Goal: Navigation & Orientation: Find specific page/section

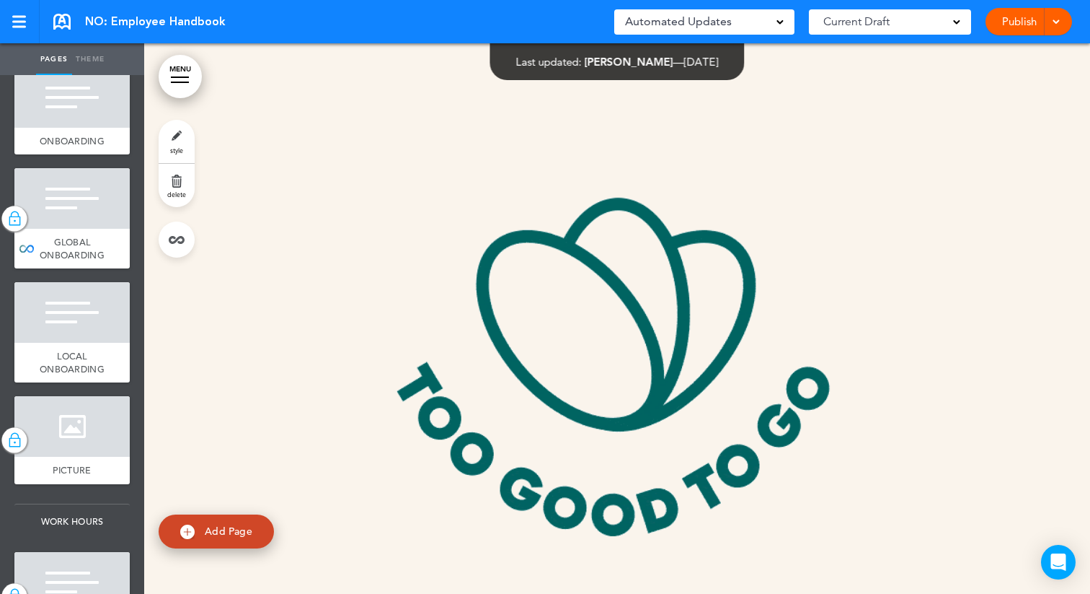
scroll to position [1185, 0]
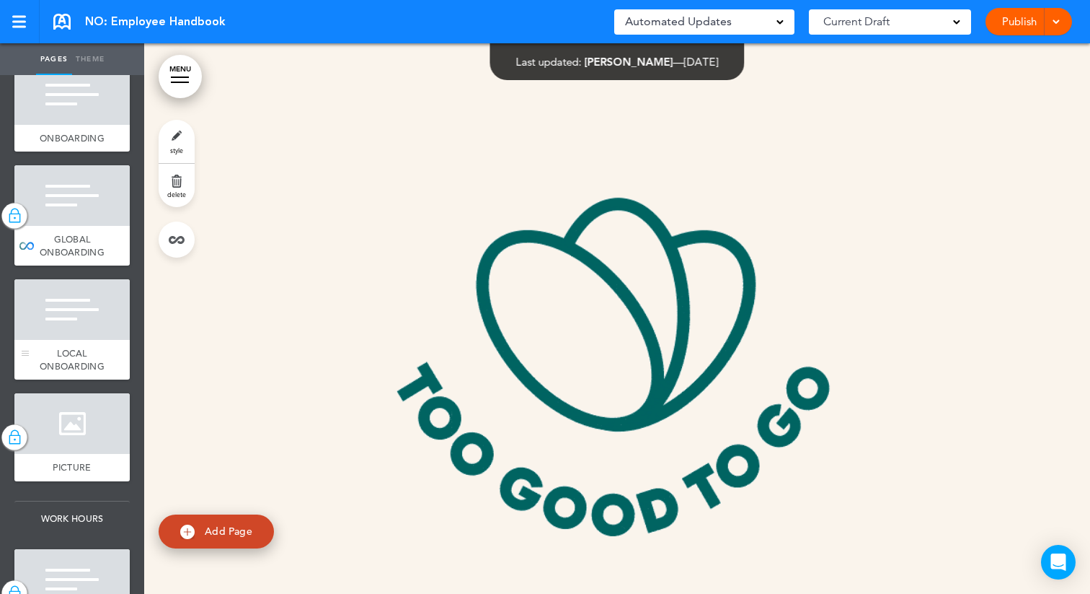
click at [76, 319] on div at bounding box center [71, 309] width 115 height 61
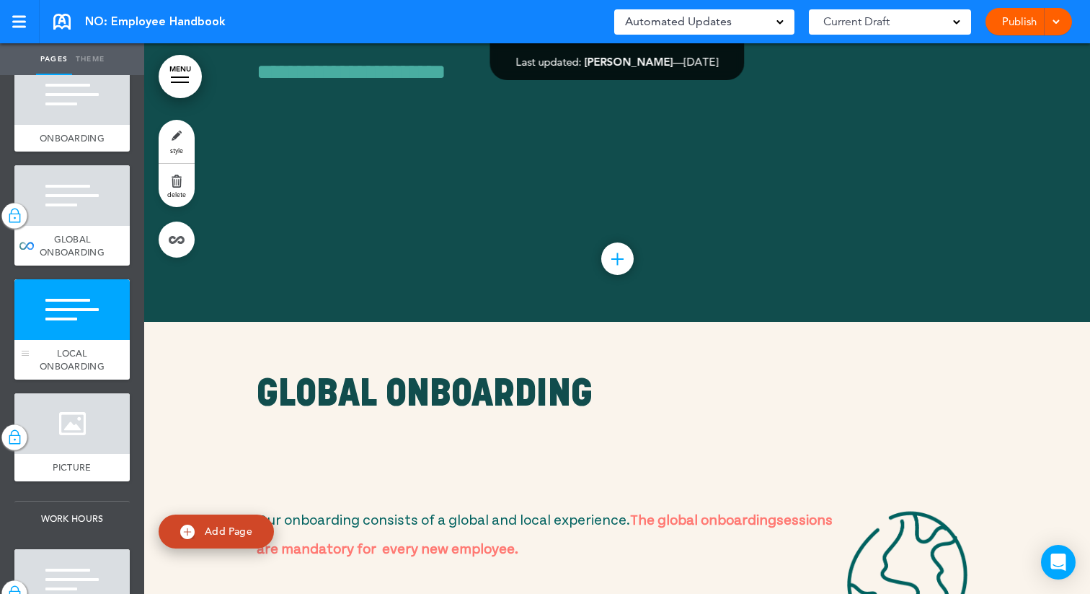
scroll to position [8841, 0]
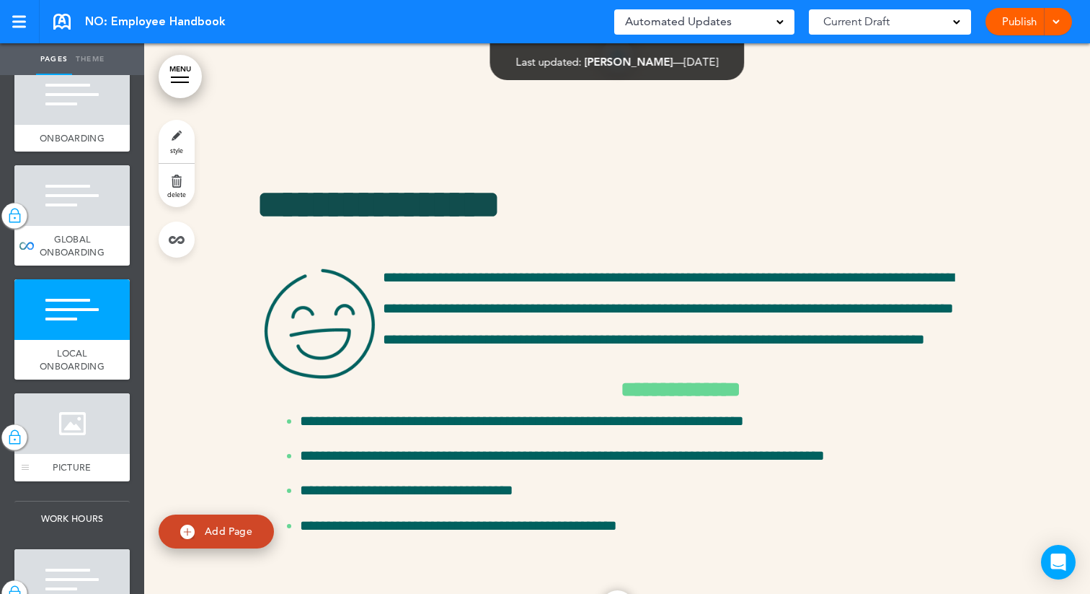
click at [81, 409] on div at bounding box center [71, 423] width 115 height 61
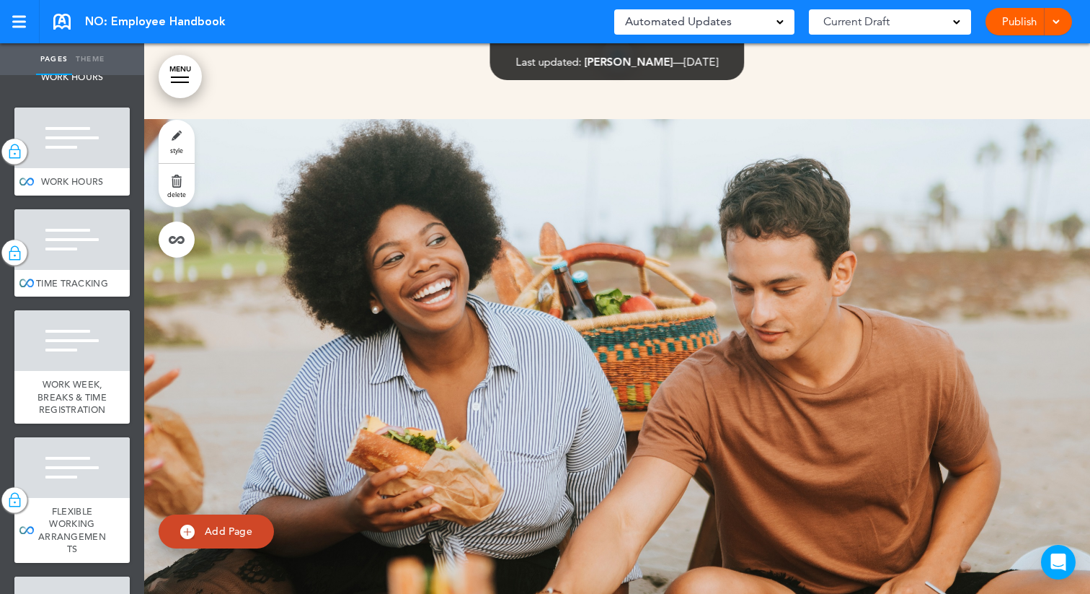
scroll to position [1629, 0]
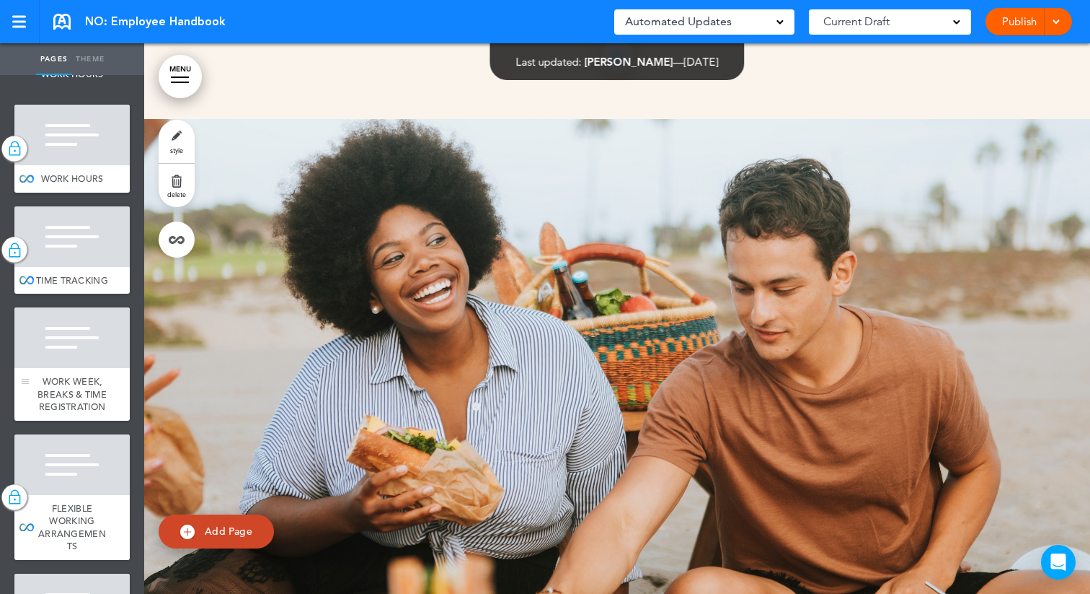
click at [61, 356] on div at bounding box center [71, 337] width 115 height 61
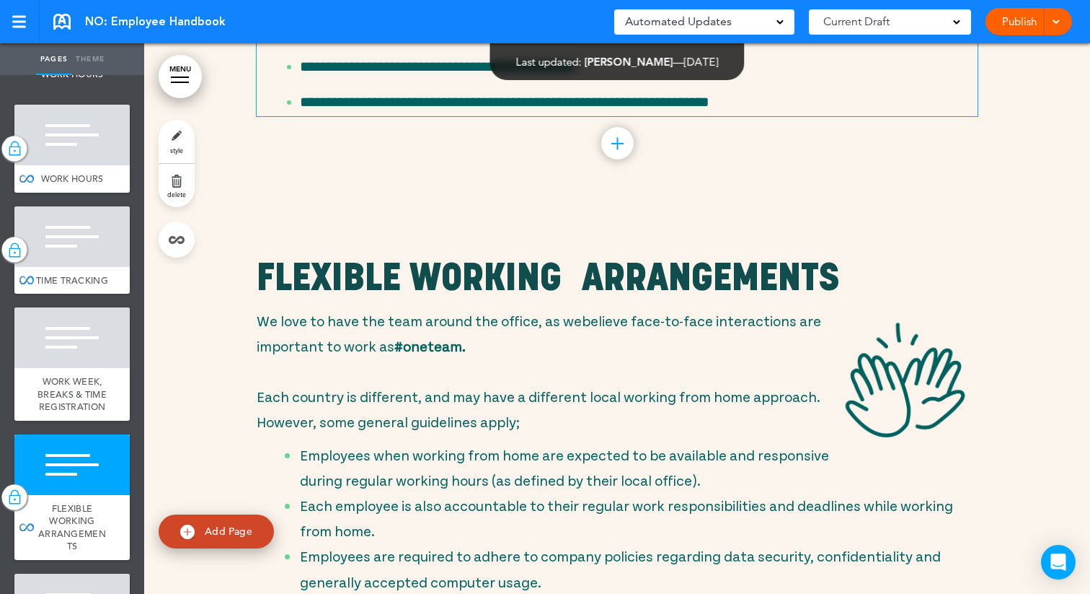
scroll to position [11602, 0]
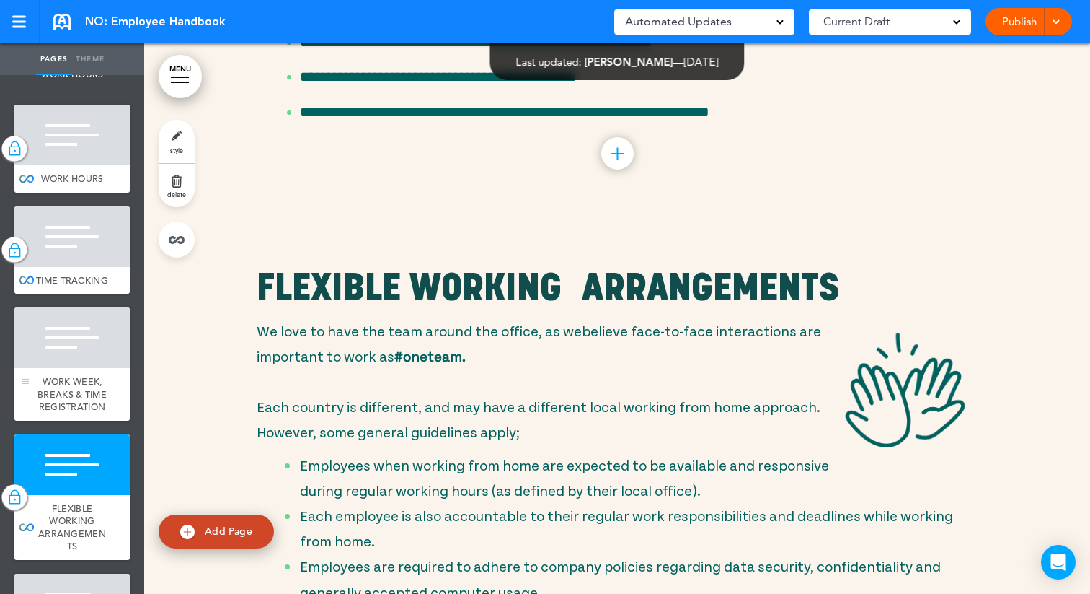
click at [95, 368] on div at bounding box center [71, 337] width 115 height 61
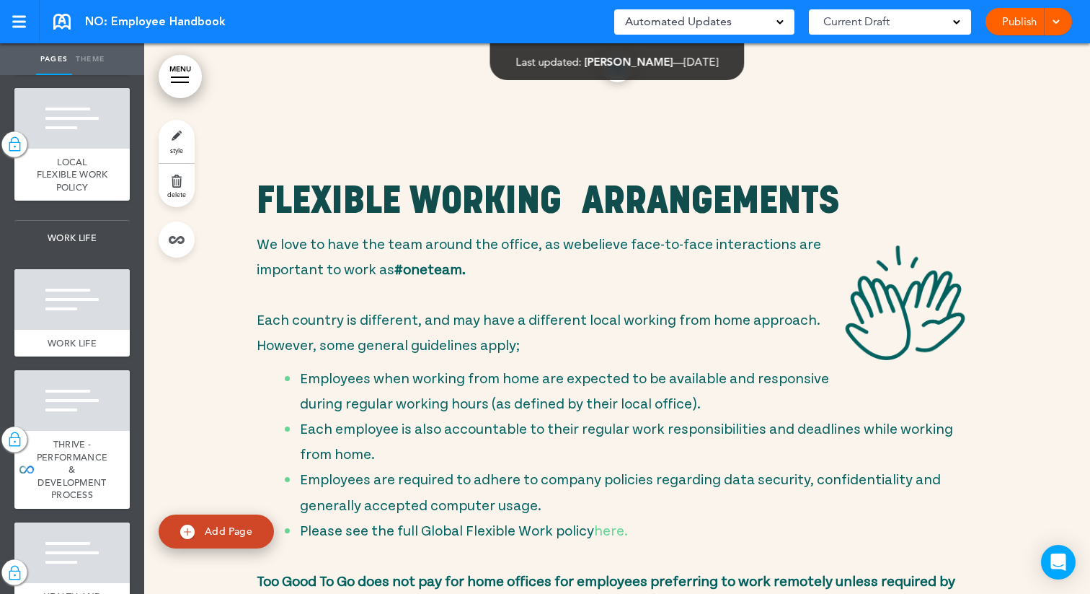
scroll to position [2133, 0]
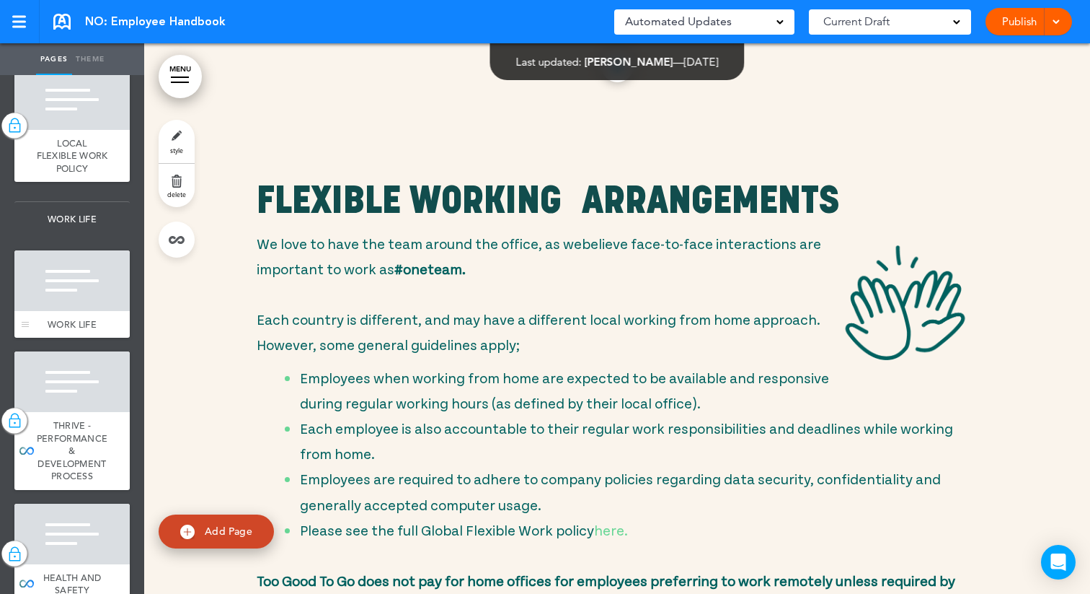
click at [94, 284] on div at bounding box center [71, 280] width 115 height 61
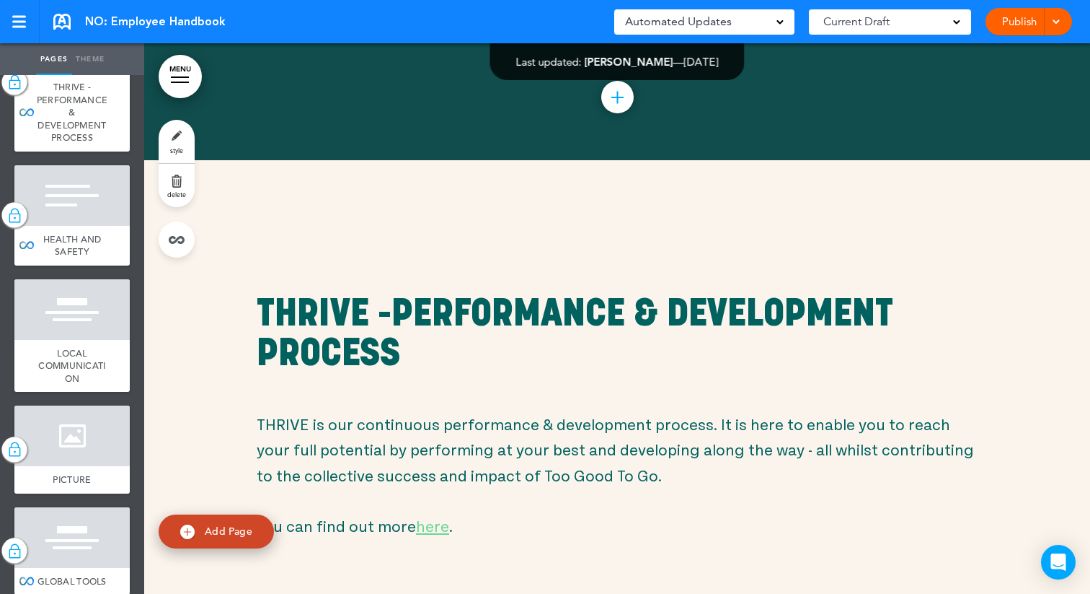
scroll to position [2477, 0]
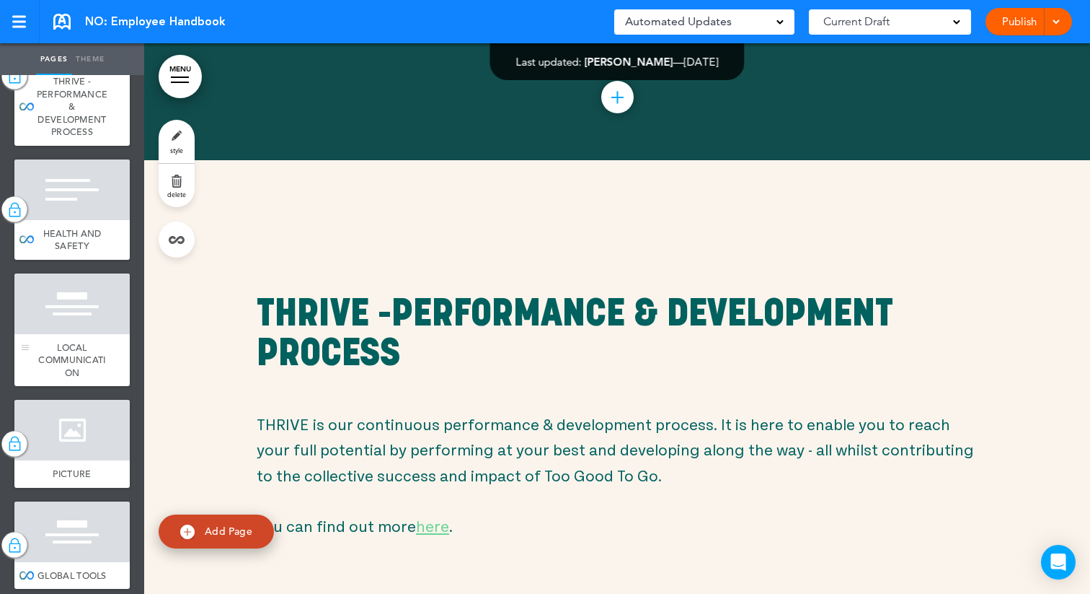
click at [79, 334] on div at bounding box center [71, 303] width 115 height 61
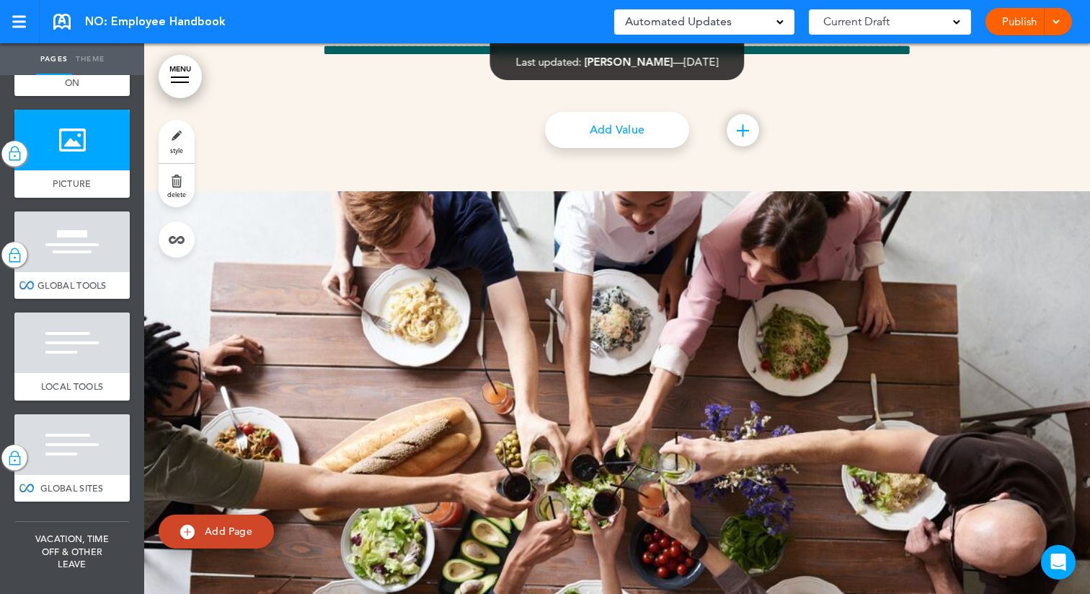
scroll to position [2769, 0]
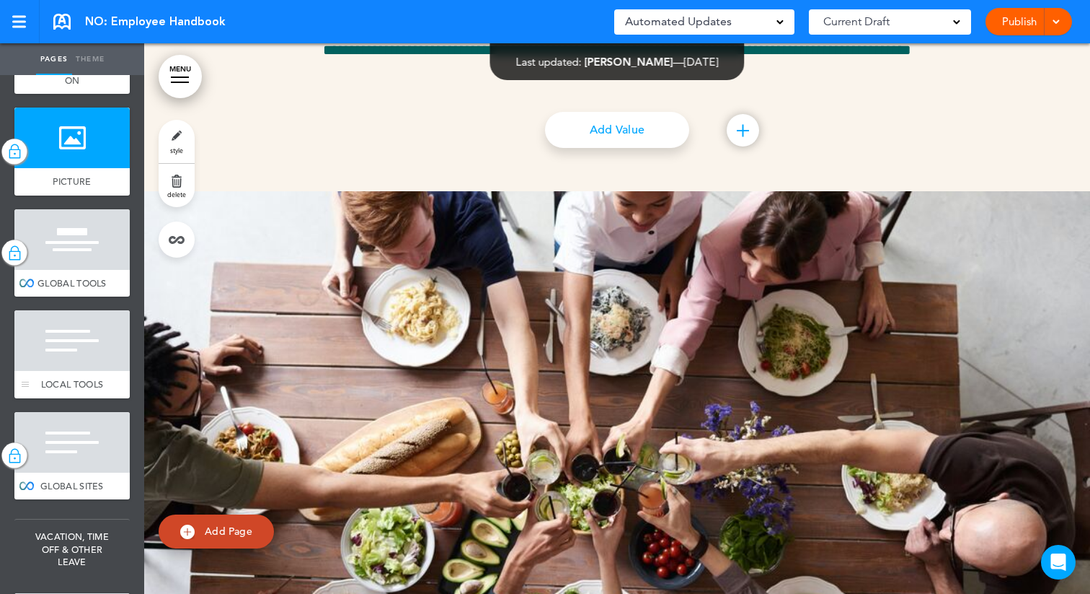
click at [84, 368] on div at bounding box center [71, 340] width 115 height 61
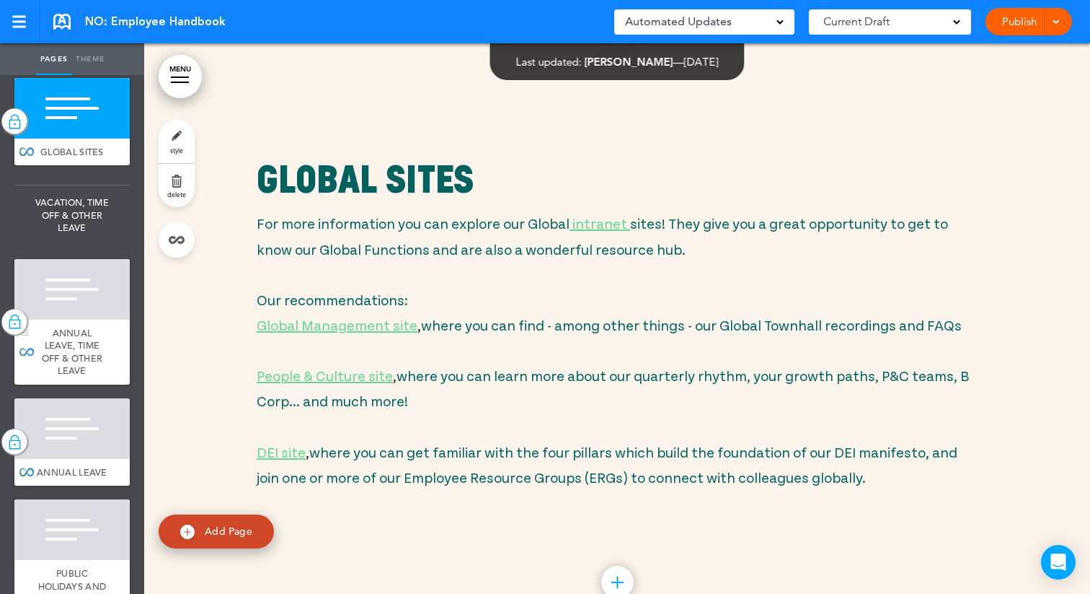
scroll to position [3111, 0]
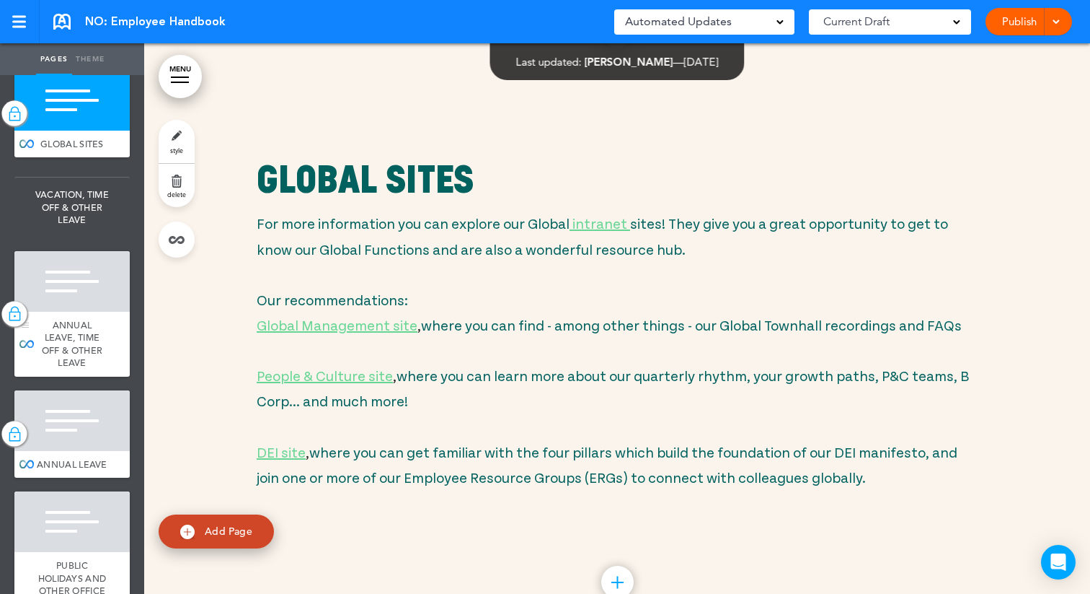
click at [81, 353] on span "ANNUAL LEAVE, TIME OFF & OTHER LEAVE" at bounding box center [72, 344] width 61 height 50
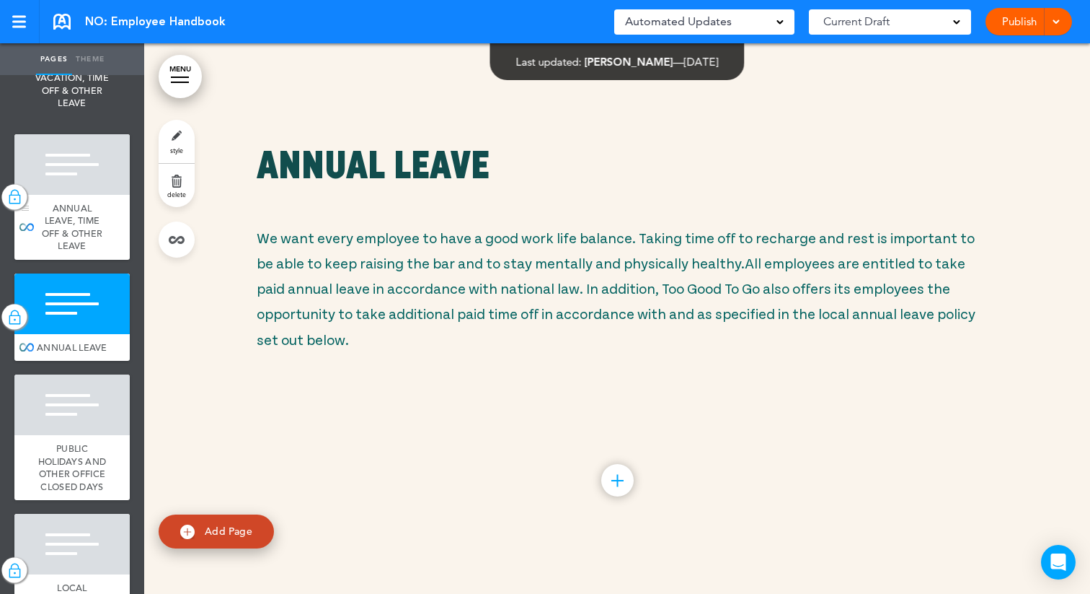
scroll to position [3325, 0]
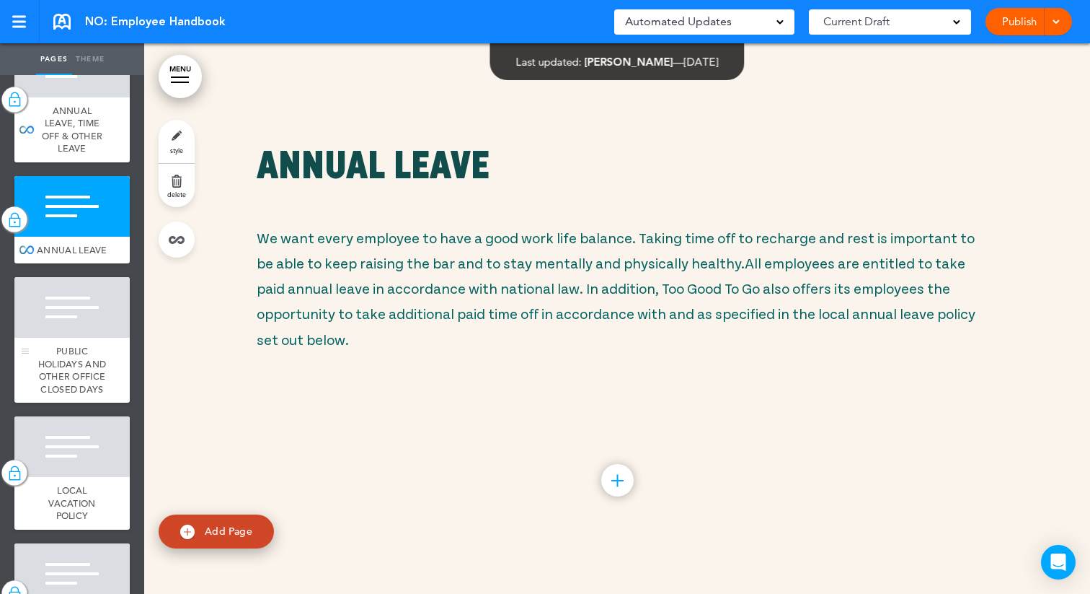
click at [67, 337] on div at bounding box center [71, 307] width 115 height 61
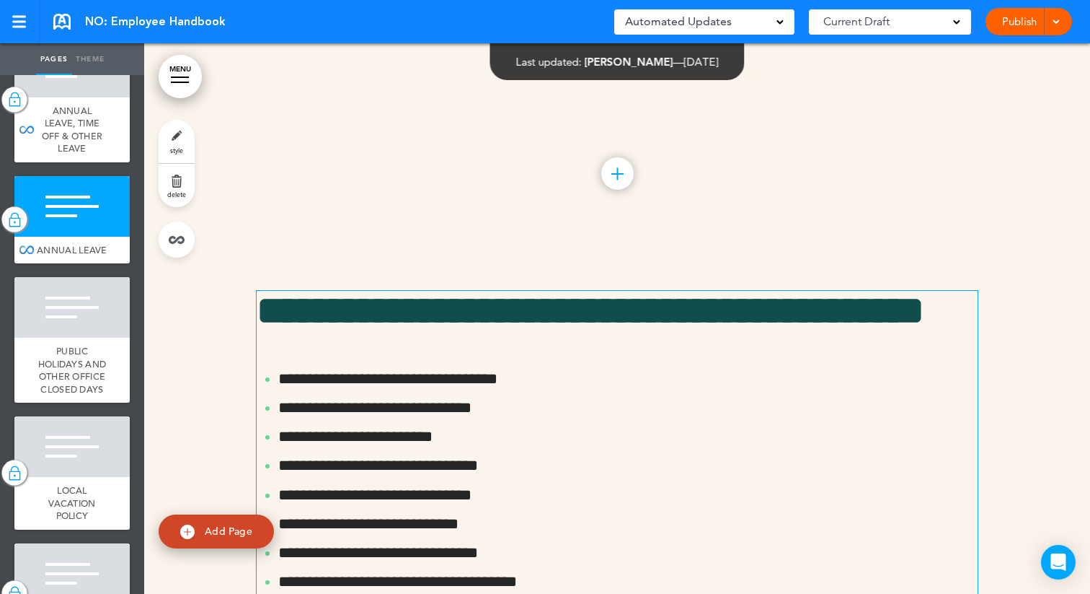
scroll to position [21771, 0]
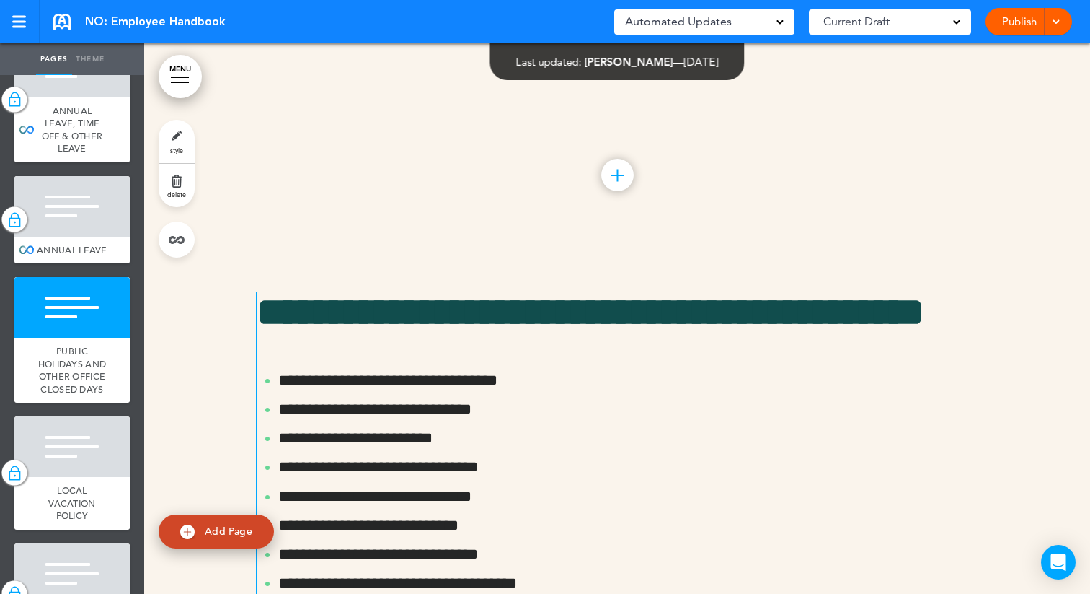
click at [427, 296] on span "**********" at bounding box center [591, 312] width 668 height 40
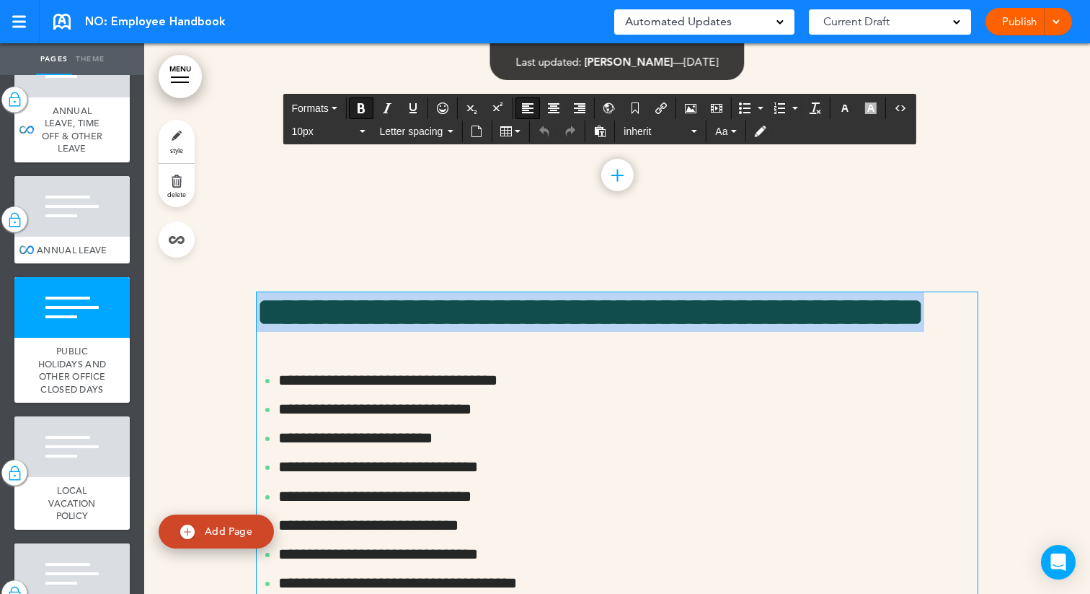
drag, startPoint x: 481, startPoint y: 317, endPoint x: 260, endPoint y: 277, distance: 224.3
click at [260, 292] on h1 "**********" at bounding box center [617, 312] width 721 height 40
copy span "**********"
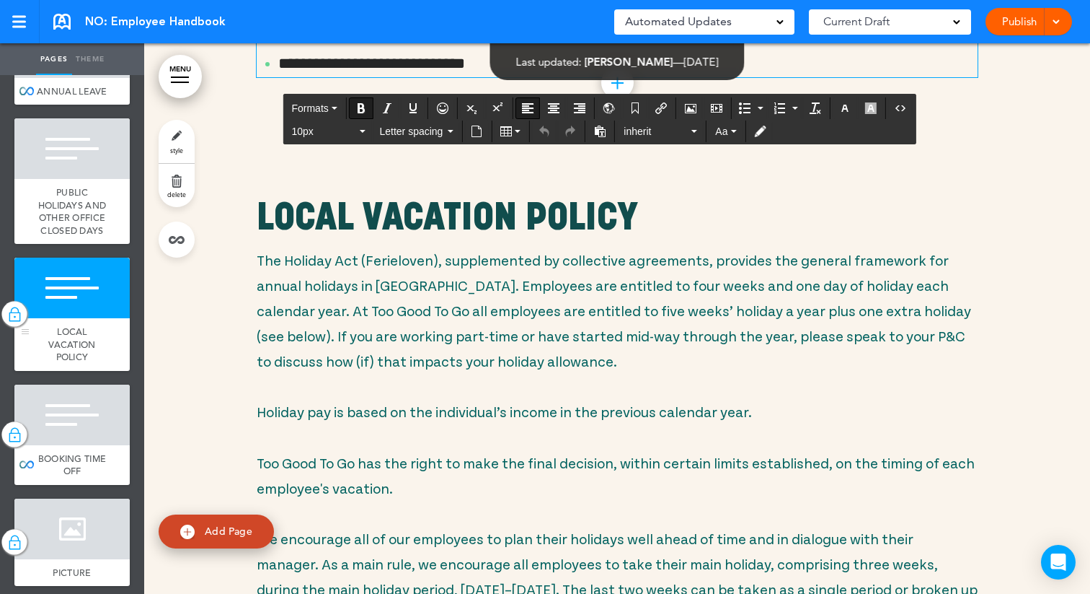
scroll to position [3485, 0]
click at [89, 350] on span "LOCAL VACATION POLICY" at bounding box center [71, 343] width 47 height 37
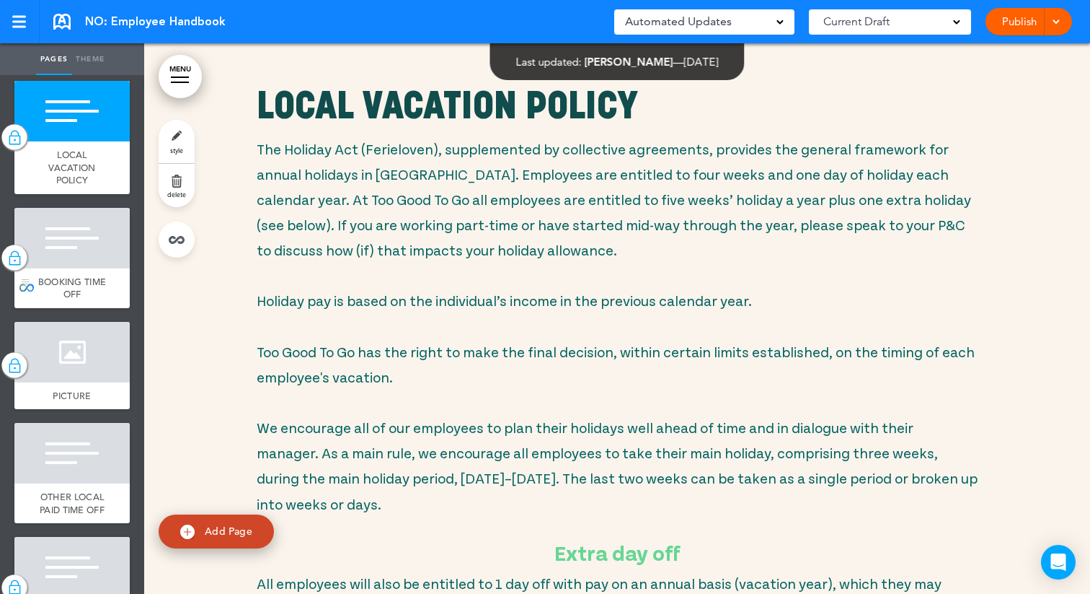
scroll to position [3670, 0]
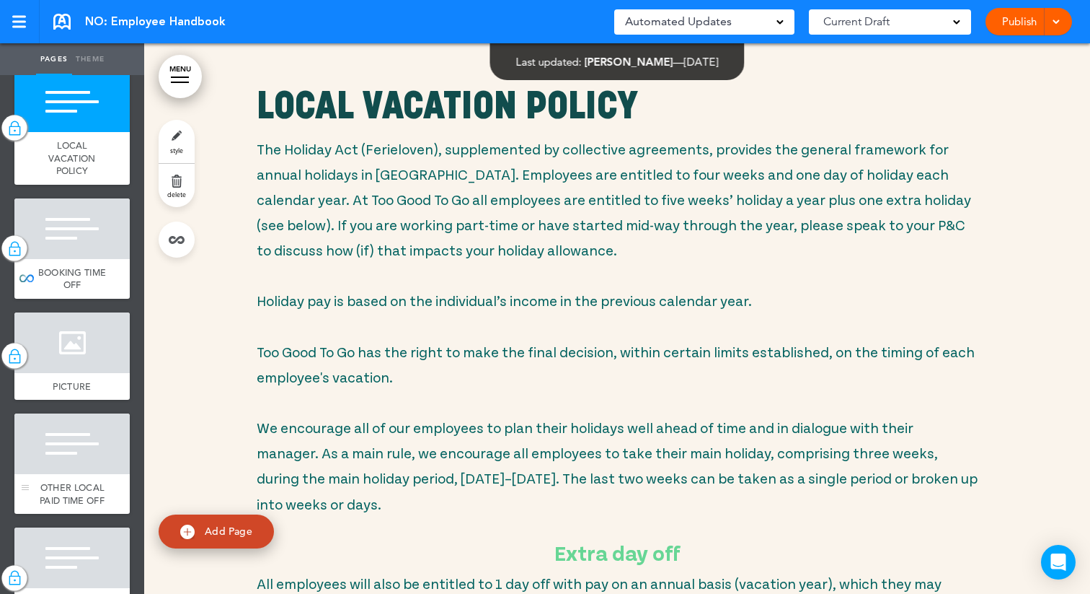
click at [76, 458] on div at bounding box center [71, 443] width 115 height 61
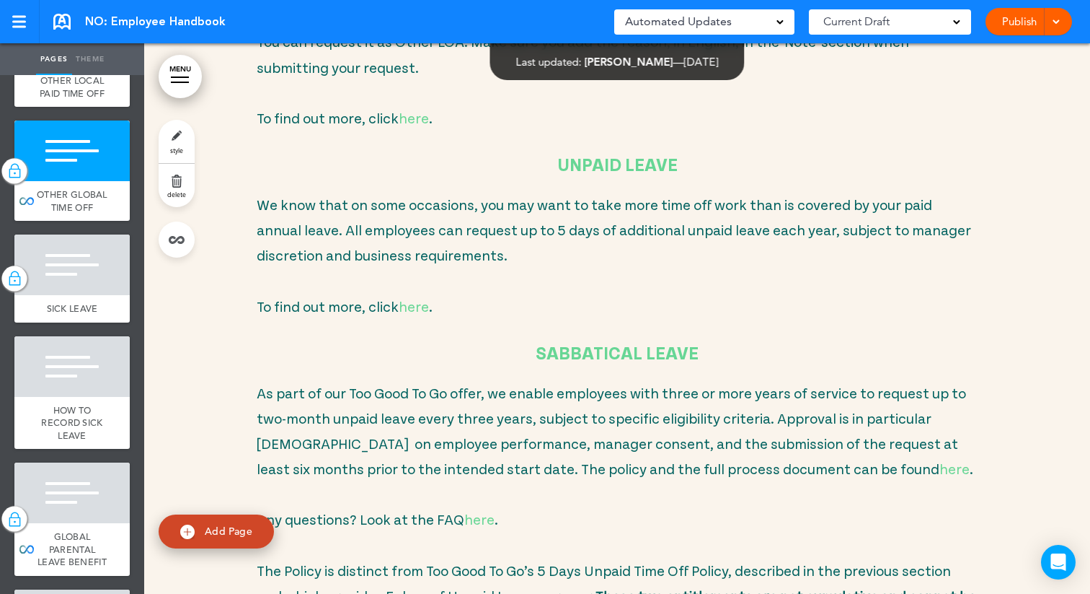
scroll to position [4078, 0]
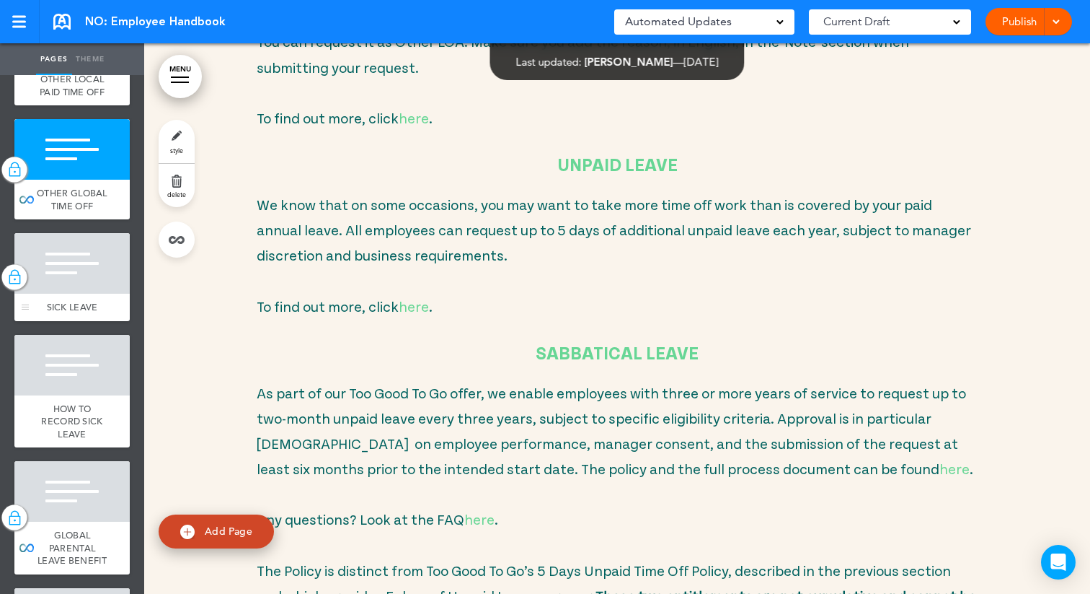
click at [72, 281] on div at bounding box center [71, 263] width 115 height 61
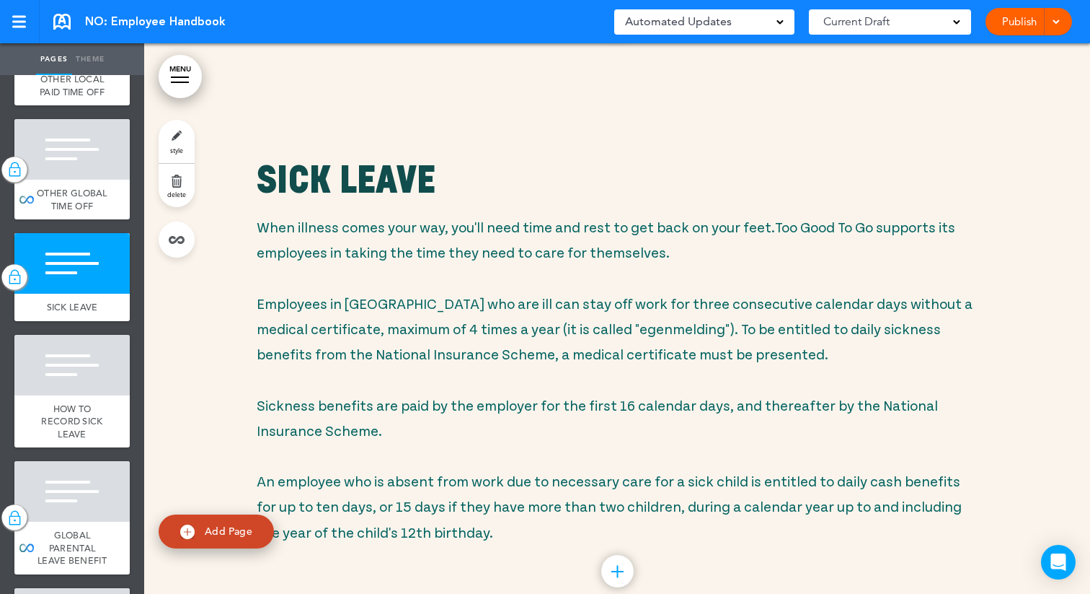
scroll to position [27473, 0]
